Goal: Feedback & Contribution: Contribute content

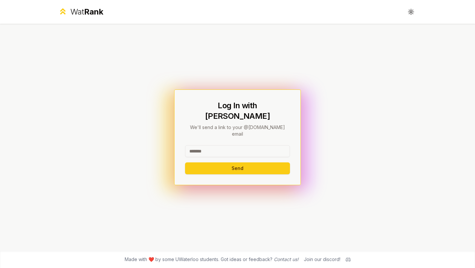
click at [213, 145] on input at bounding box center [237, 151] width 105 height 12
type input "********"
click at [214, 163] on button "Send" at bounding box center [237, 168] width 105 height 12
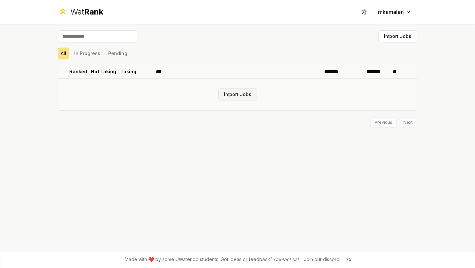
click at [243, 93] on button "Import Jobs" at bounding box center [237, 94] width 39 height 12
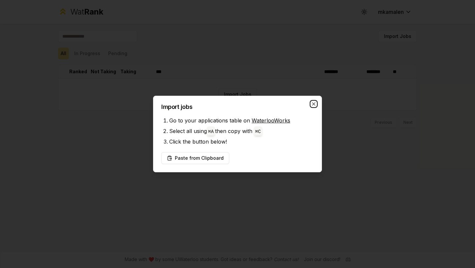
click at [313, 102] on icon "button" at bounding box center [313, 103] width 5 height 5
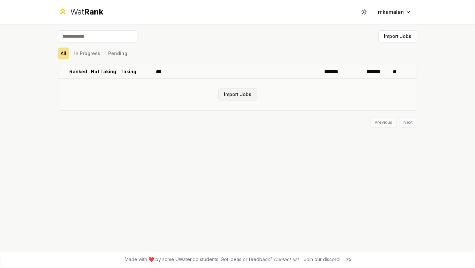
click at [227, 98] on button "Import Jobs" at bounding box center [237, 94] width 39 height 12
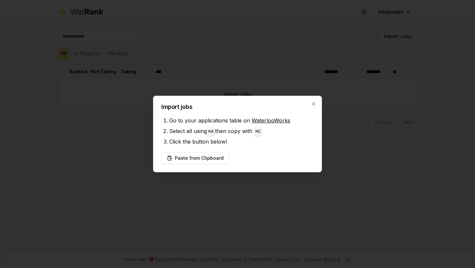
click at [258, 117] on link "WaterlooWorks" at bounding box center [271, 120] width 39 height 7
click at [195, 159] on button "Paste from Clipboard" at bounding box center [195, 158] width 68 height 12
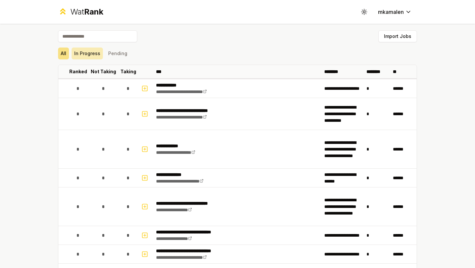
click at [84, 54] on button "In Progress" at bounding box center [87, 53] width 31 height 12
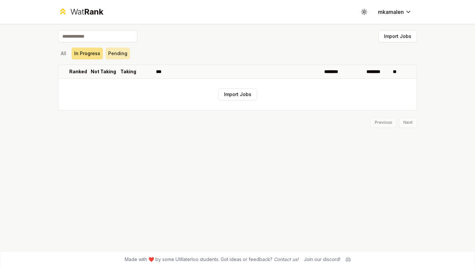
click at [120, 53] on button "Pending" at bounding box center [118, 53] width 24 height 12
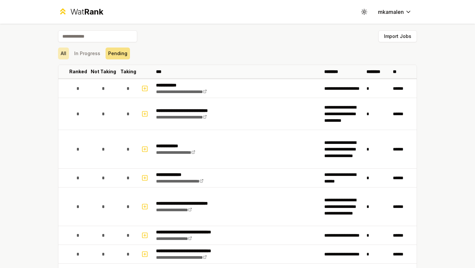
click at [62, 50] on button "All" at bounding box center [63, 53] width 11 height 12
click at [64, 54] on button "All" at bounding box center [63, 53] width 11 height 12
click at [115, 61] on div "All In Progress Pending" at bounding box center [237, 53] width 359 height 17
click at [118, 55] on button "Pending" at bounding box center [118, 53] width 24 height 12
click at [63, 50] on button "All" at bounding box center [63, 53] width 11 height 12
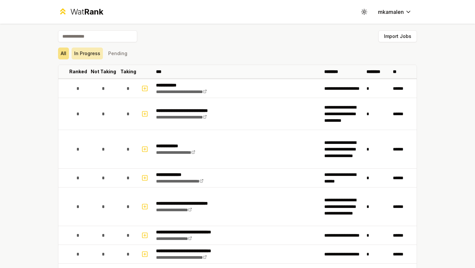
click at [90, 52] on button "In Progress" at bounding box center [87, 53] width 31 height 12
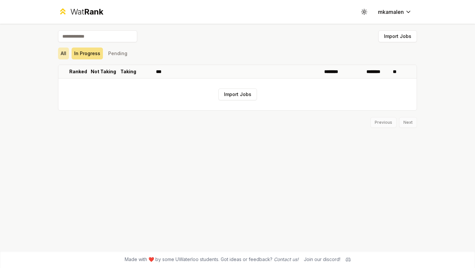
click at [63, 51] on button "All" at bounding box center [63, 53] width 11 height 12
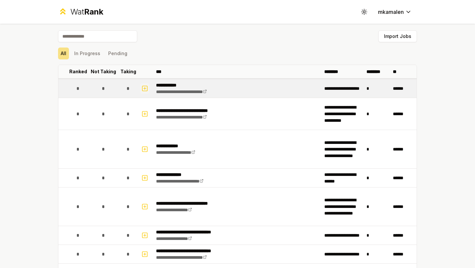
click at [145, 89] on icon "button" at bounding box center [145, 88] width 0 height 2
select select
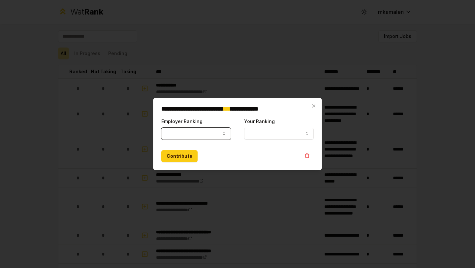
click at [198, 135] on button "Employer Ranking" at bounding box center [196, 134] width 70 height 12
click at [206, 137] on button "Employer Ranking" at bounding box center [196, 134] width 70 height 12
click at [223, 136] on icon "button" at bounding box center [223, 133] width 5 height 5
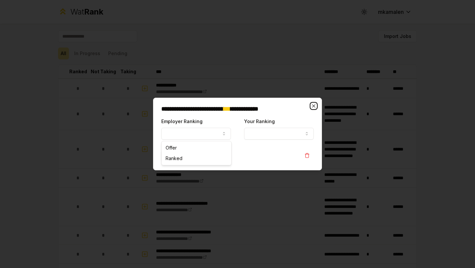
click at [313, 108] on icon "button" at bounding box center [313, 105] width 5 height 5
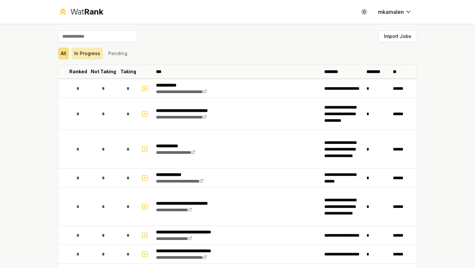
click at [83, 52] on button "In Progress" at bounding box center [87, 53] width 31 height 12
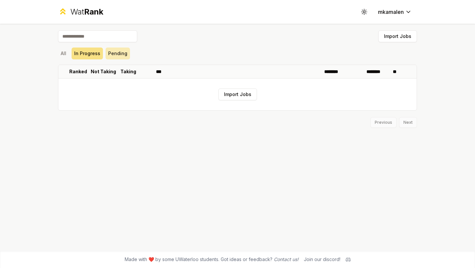
click at [117, 51] on button "Pending" at bounding box center [118, 53] width 24 height 12
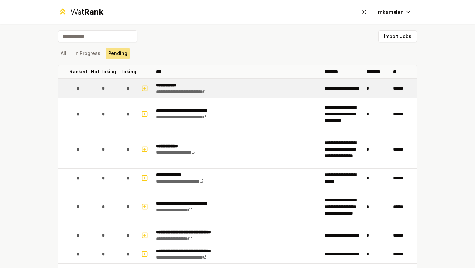
click at [108, 82] on td "*" at bounding box center [103, 88] width 32 height 18
click at [175, 86] on p "**********" at bounding box center [188, 85] width 65 height 7
click at [170, 83] on p "**********" at bounding box center [188, 85] width 65 height 7
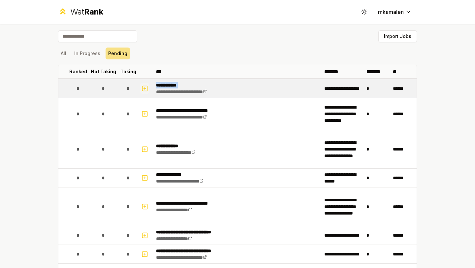
click at [146, 87] on button "button" at bounding box center [144, 88] width 9 height 11
select select
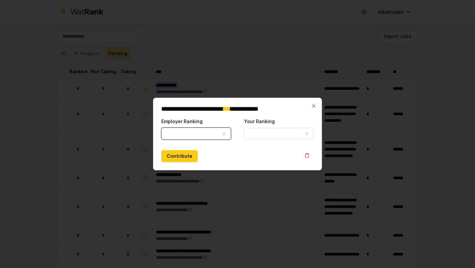
click at [291, 130] on button "Your Ranking" at bounding box center [279, 134] width 70 height 12
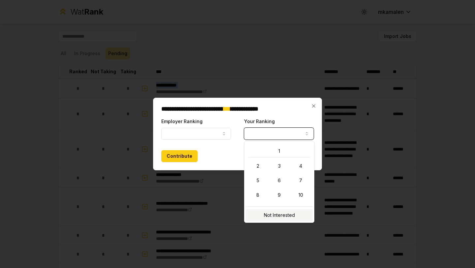
select select "**********"
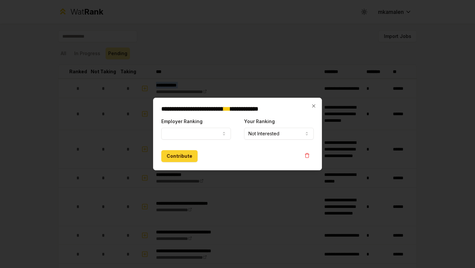
click at [182, 157] on button "Contribute" at bounding box center [179, 156] width 36 height 12
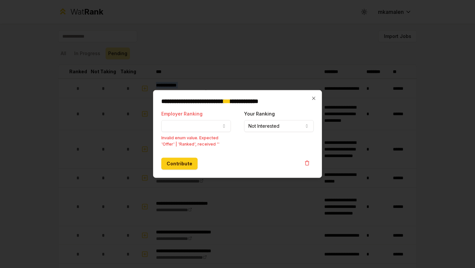
click at [182, 128] on button "Employer Ranking" at bounding box center [196, 126] width 70 height 12
select select "******"
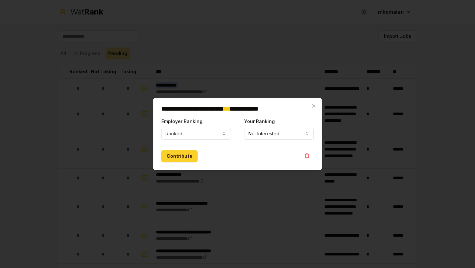
click at [175, 158] on button "Contribute" at bounding box center [179, 156] width 36 height 12
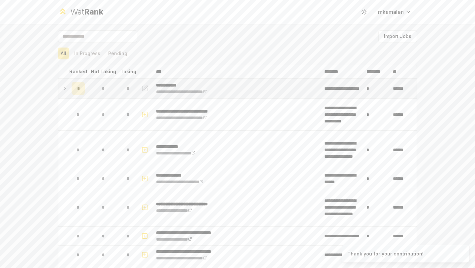
click at [74, 86] on div "*" at bounding box center [78, 88] width 13 height 13
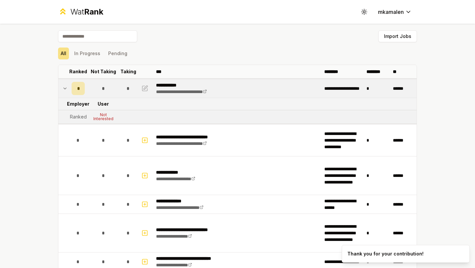
click at [64, 85] on icon at bounding box center [64, 88] width 5 height 8
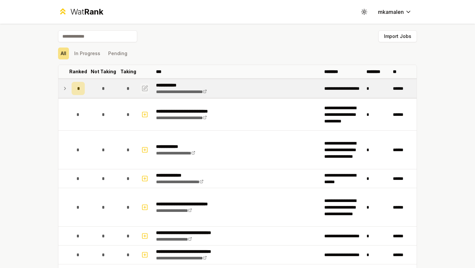
click at [144, 86] on icon "button" at bounding box center [146, 87] width 4 height 4
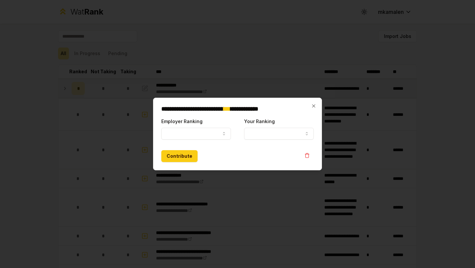
select select "******"
select select
click at [209, 138] on body "**********" at bounding box center [237, 134] width 475 height 268
click at [191, 122] on label "Employer Ranking" at bounding box center [181, 121] width 41 height 6
click at [191, 128] on button "Ranked" at bounding box center [196, 134] width 70 height 12
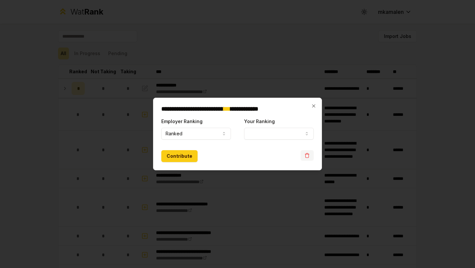
click at [302, 159] on button "button" at bounding box center [306, 155] width 13 height 11
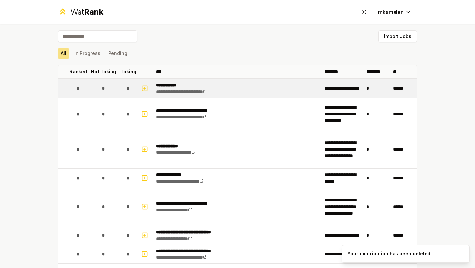
click at [83, 87] on td "*" at bounding box center [78, 88] width 18 height 18
click at [142, 90] on icon "button" at bounding box center [144, 88] width 7 height 8
select select
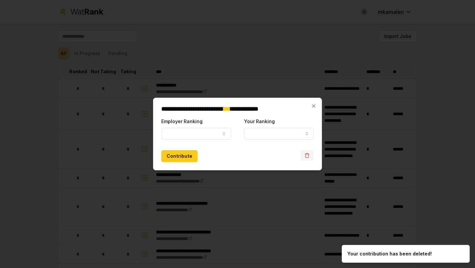
click at [309, 159] on button "button" at bounding box center [306, 155] width 13 height 11
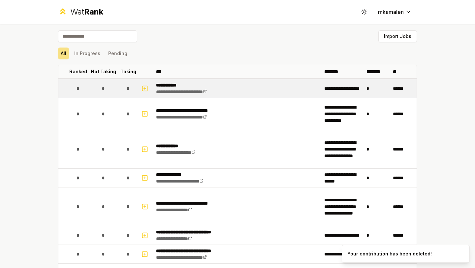
click at [128, 88] on div "*" at bounding box center [128, 88] width 13 height 13
click at [141, 88] on icon "button" at bounding box center [144, 88] width 7 height 8
select select
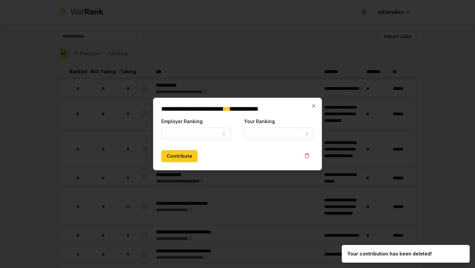
click at [311, 162] on div "Contribute" at bounding box center [237, 156] width 152 height 12
click at [308, 156] on icon "button" at bounding box center [306, 156] width 3 height 4
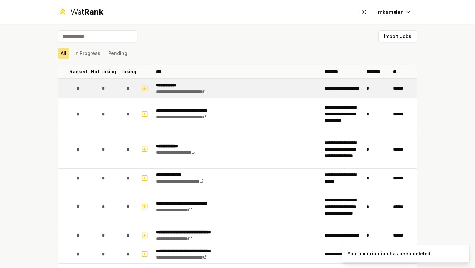
click at [126, 93] on div "*" at bounding box center [128, 88] width 13 height 13
click at [141, 91] on icon "button" at bounding box center [144, 88] width 7 height 8
select select
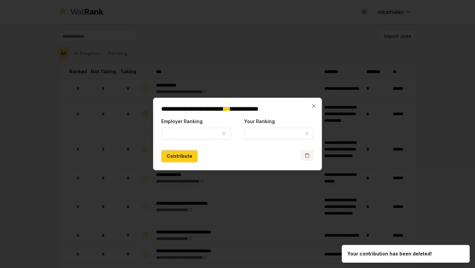
click at [309, 156] on icon "button" at bounding box center [306, 155] width 5 height 5
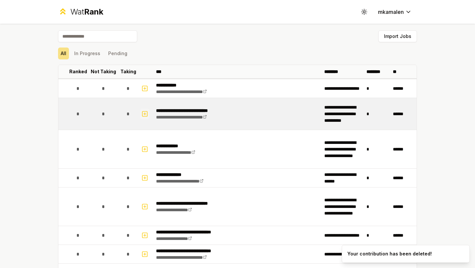
click at [141, 112] on icon "button" at bounding box center [144, 114] width 7 height 8
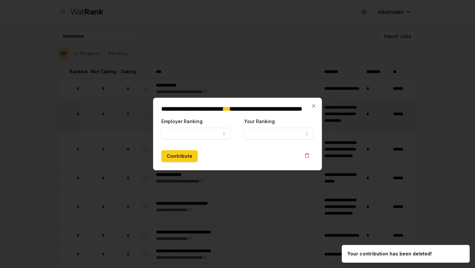
select select
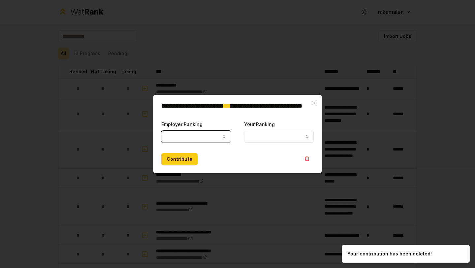
click at [222, 136] on icon "button" at bounding box center [223, 136] width 5 height 5
select select "******"
click at [246, 139] on button "Your Ranking" at bounding box center [279, 137] width 70 height 12
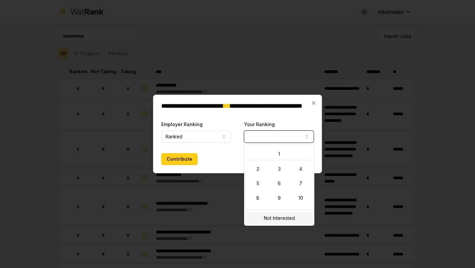
select select "**********"
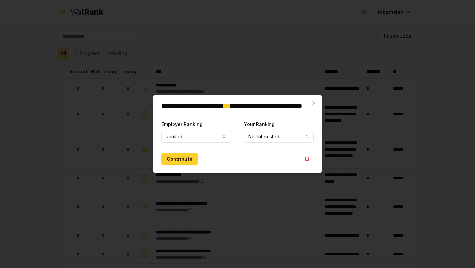
click at [176, 156] on button "Contribute" at bounding box center [179, 159] width 36 height 12
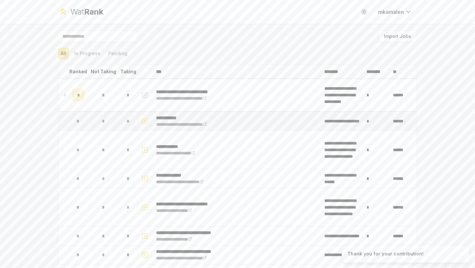
click at [141, 123] on icon "button" at bounding box center [144, 121] width 7 height 8
select select
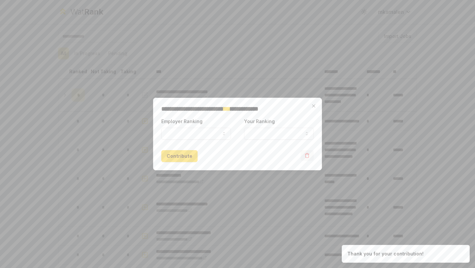
click at [308, 157] on icon "button" at bounding box center [306, 156] width 3 height 4
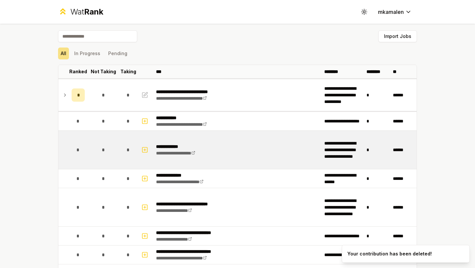
click at [140, 155] on button "button" at bounding box center [144, 149] width 9 height 11
select select
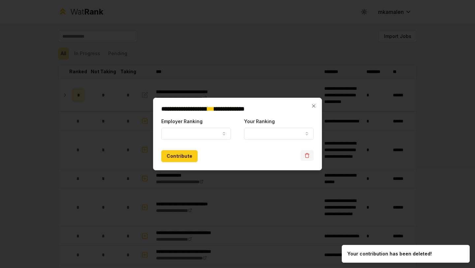
click at [304, 156] on icon "button" at bounding box center [306, 155] width 5 height 5
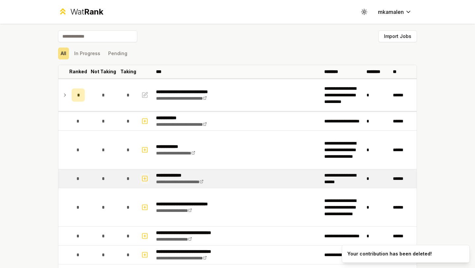
click at [144, 180] on rect "button" at bounding box center [144, 178] width 5 height 5
select select
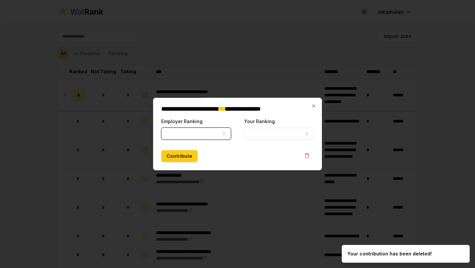
click at [183, 134] on button "Employer Ranking" at bounding box center [196, 134] width 70 height 12
click at [251, 130] on button "Your Ranking" at bounding box center [279, 134] width 70 height 12
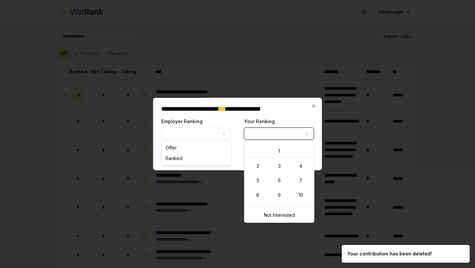
click at [197, 134] on button "Employer Ranking" at bounding box center [196, 134] width 70 height 12
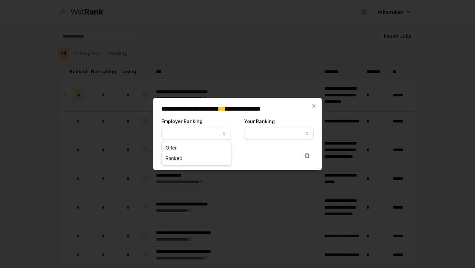
click at [310, 112] on div "**********" at bounding box center [237, 134] width 169 height 73
click at [313, 108] on icon "button" at bounding box center [313, 105] width 5 height 5
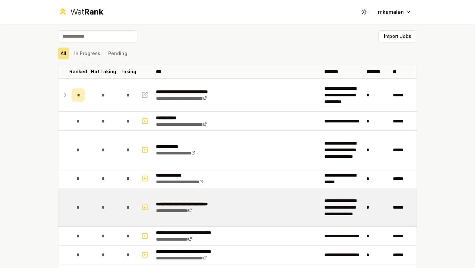
scroll to position [63, 0]
